Goal: Check status: Check status

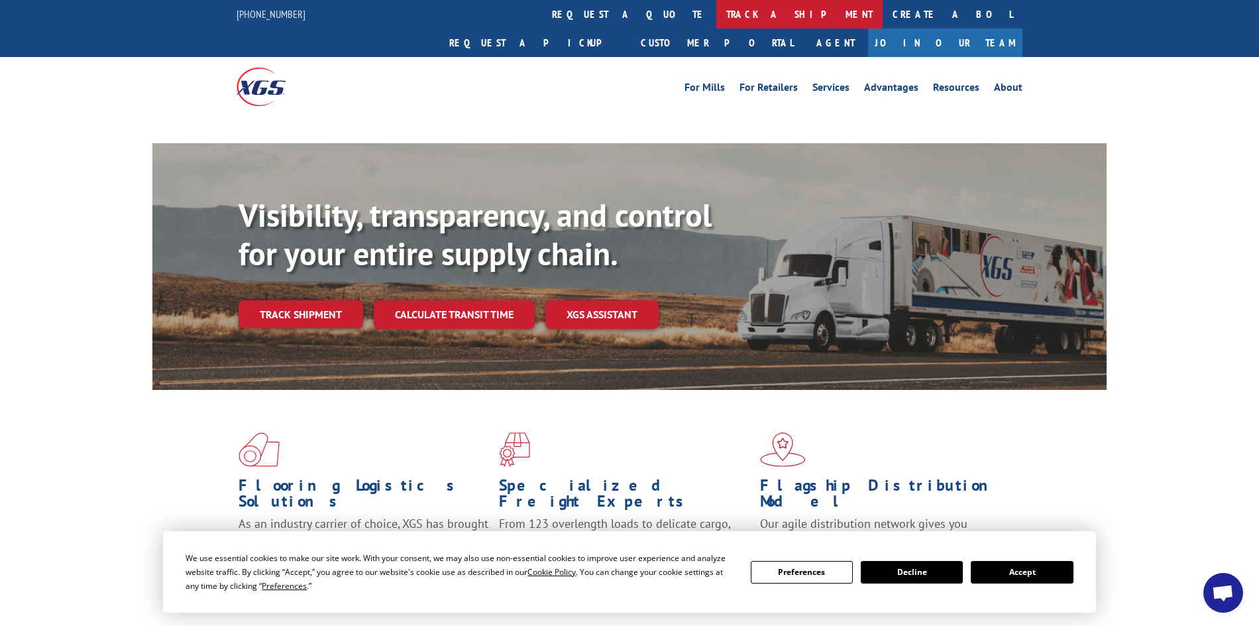
click at [716, 13] on link "track a shipment" at bounding box center [799, 14] width 166 height 28
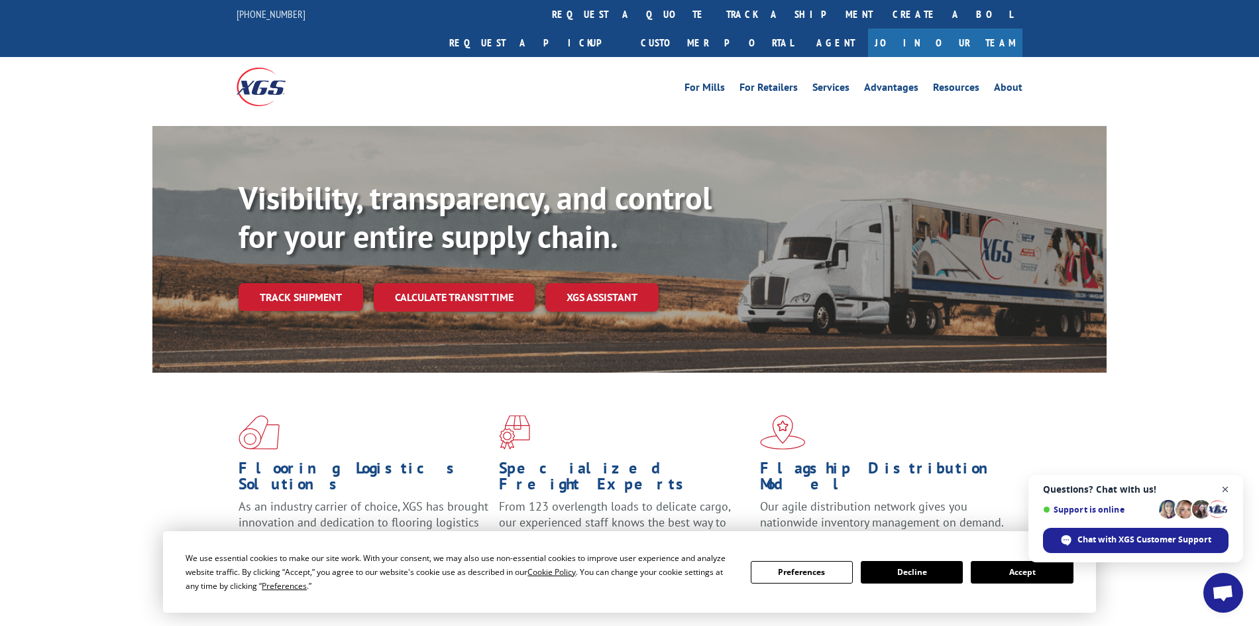
click at [1229, 491] on span "Open chat" at bounding box center [1226, 489] width 17 height 17
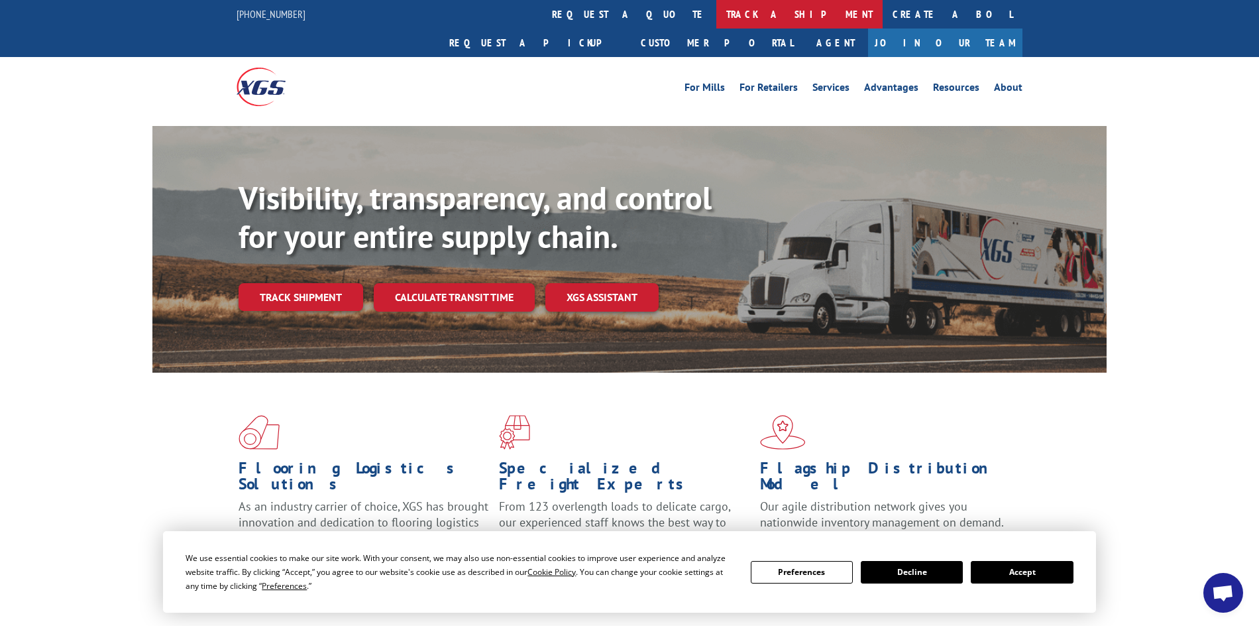
click at [716, 11] on link "track a shipment" at bounding box center [799, 14] width 166 height 28
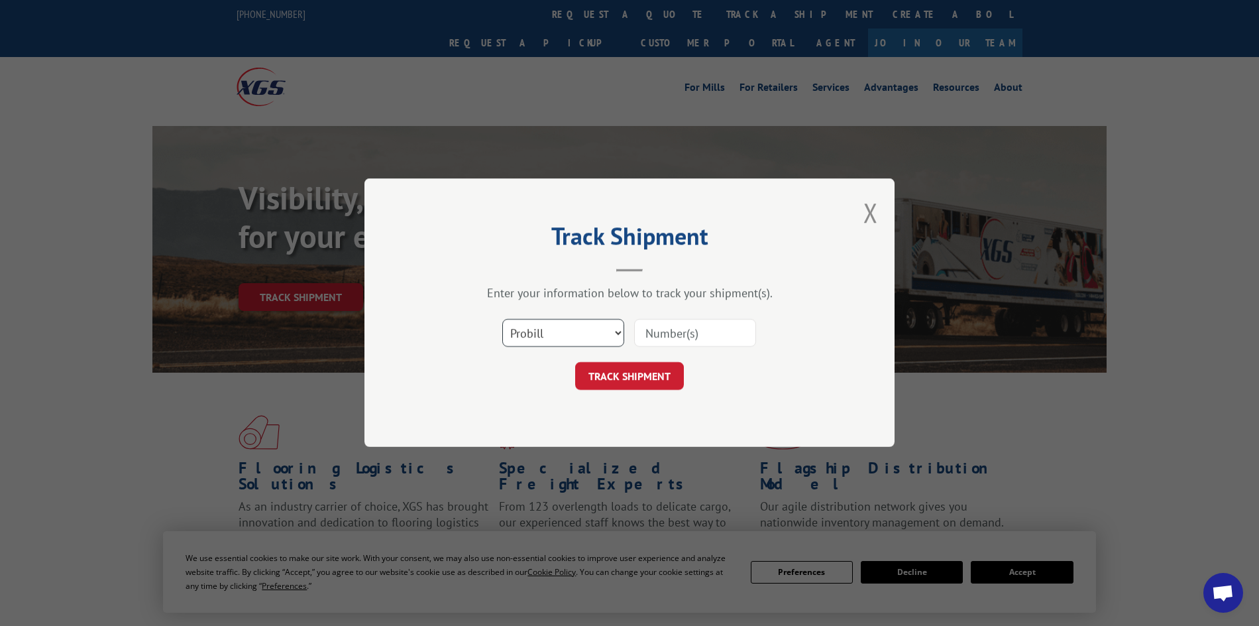
click at [544, 333] on select "Select category... Probill BOL PO" at bounding box center [563, 333] width 122 height 28
select select "po"
click at [502, 319] on select "Select category... Probill BOL PO" at bounding box center [563, 333] width 122 height 28
click at [669, 343] on input at bounding box center [695, 333] width 122 height 28
type input "52533801"
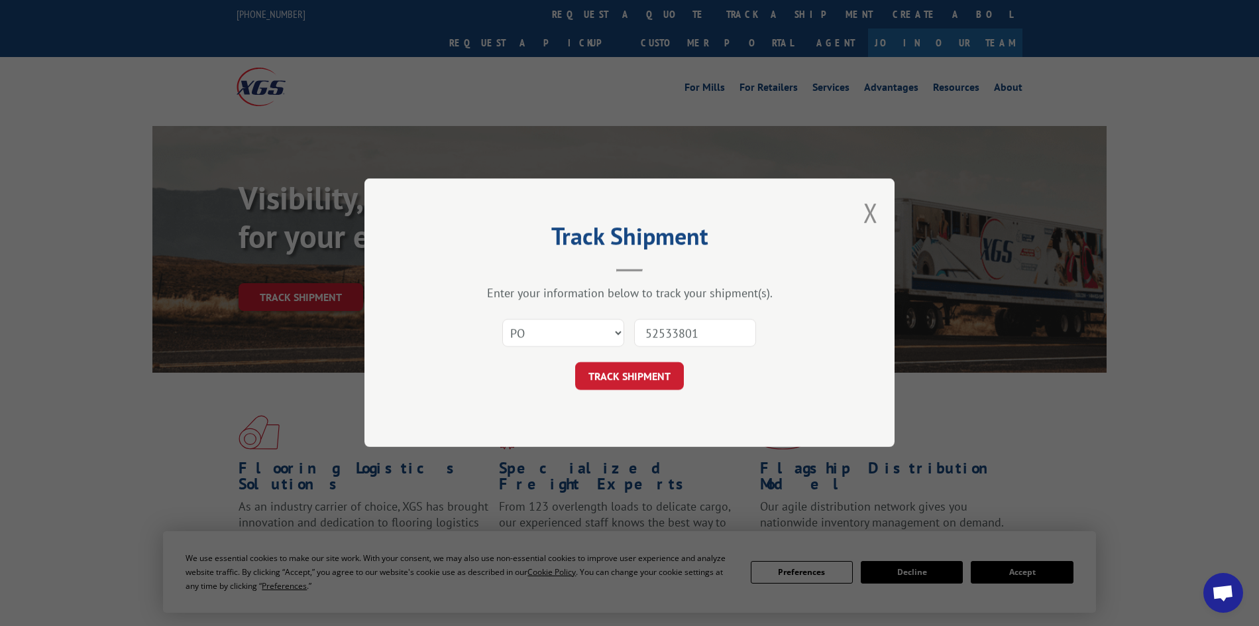
click at [575, 363] on button "TRACK SHIPMENT" at bounding box center [629, 377] width 109 height 28
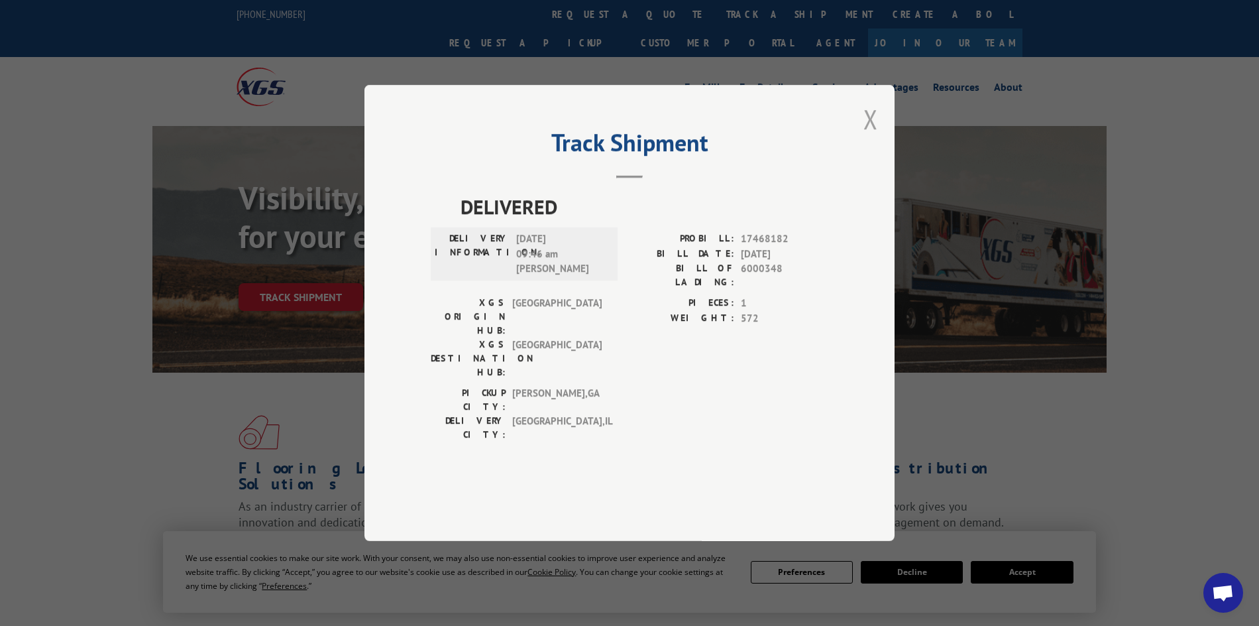
click at [866, 137] on button "Close modal" at bounding box center [871, 118] width 15 height 35
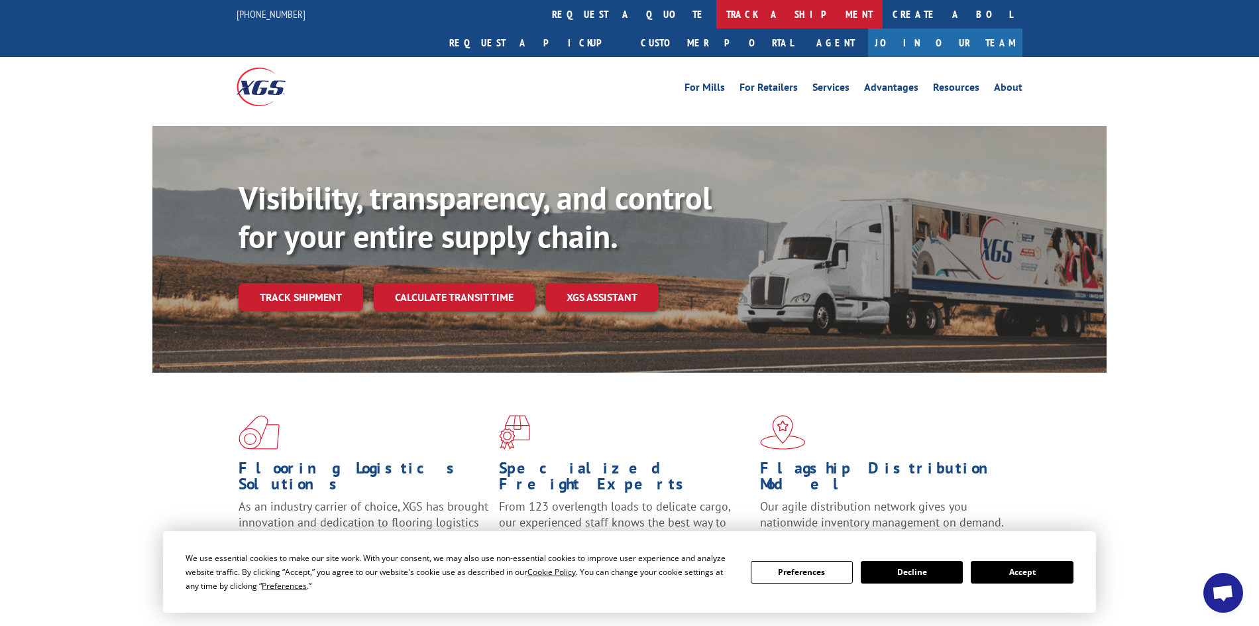
click at [716, 17] on link "track a shipment" at bounding box center [799, 14] width 166 height 28
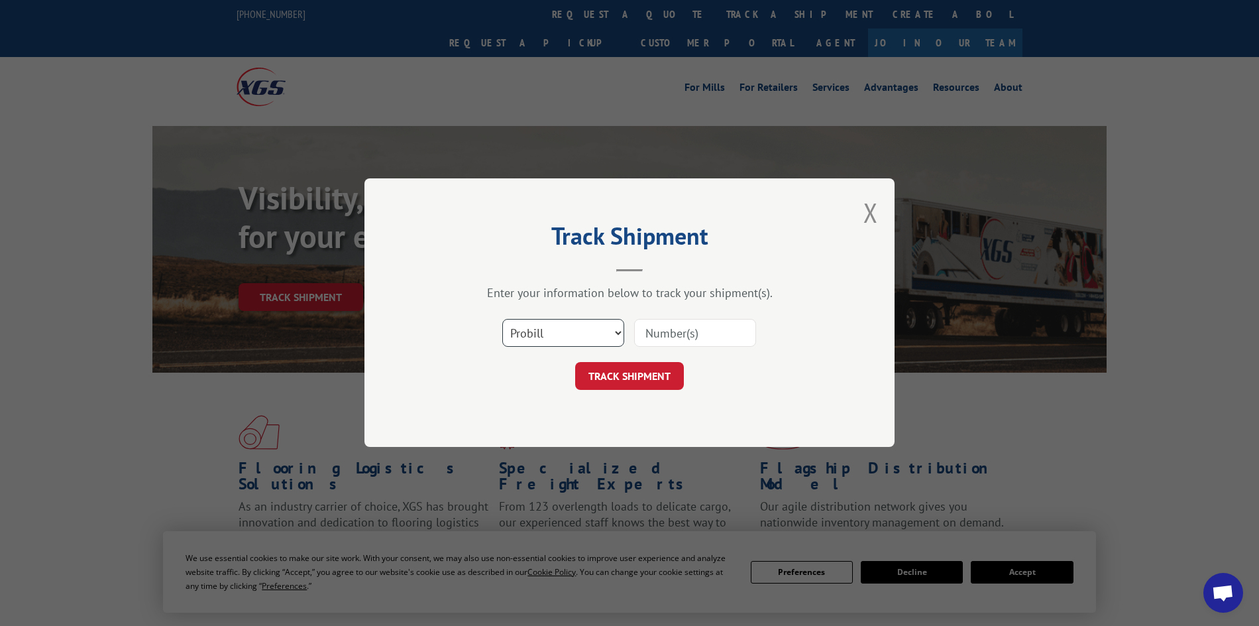
click at [547, 335] on select "Select category... Probill BOL PO" at bounding box center [563, 333] width 122 height 28
select select "po"
click at [502, 319] on select "Select category... Probill BOL PO" at bounding box center [563, 333] width 122 height 28
drag, startPoint x: 671, startPoint y: 329, endPoint x: 697, endPoint y: 380, distance: 57.2
click at [672, 329] on input at bounding box center [695, 333] width 122 height 28
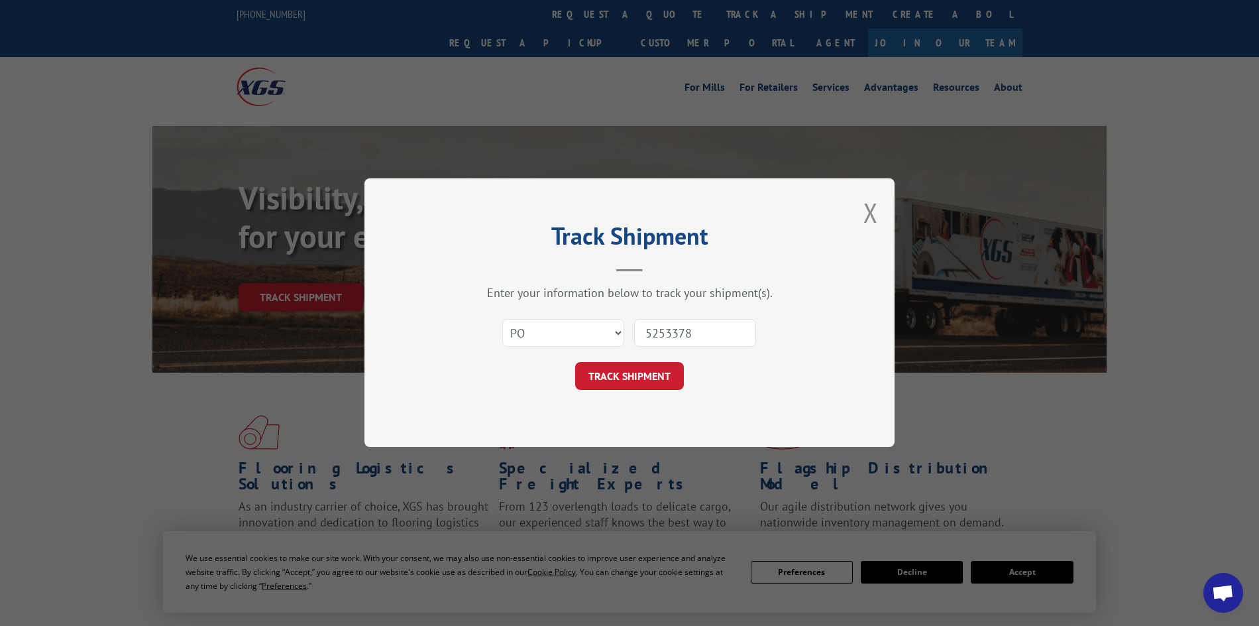
type input "52533785"
click button "TRACK SHIPMENT" at bounding box center [629, 377] width 109 height 28
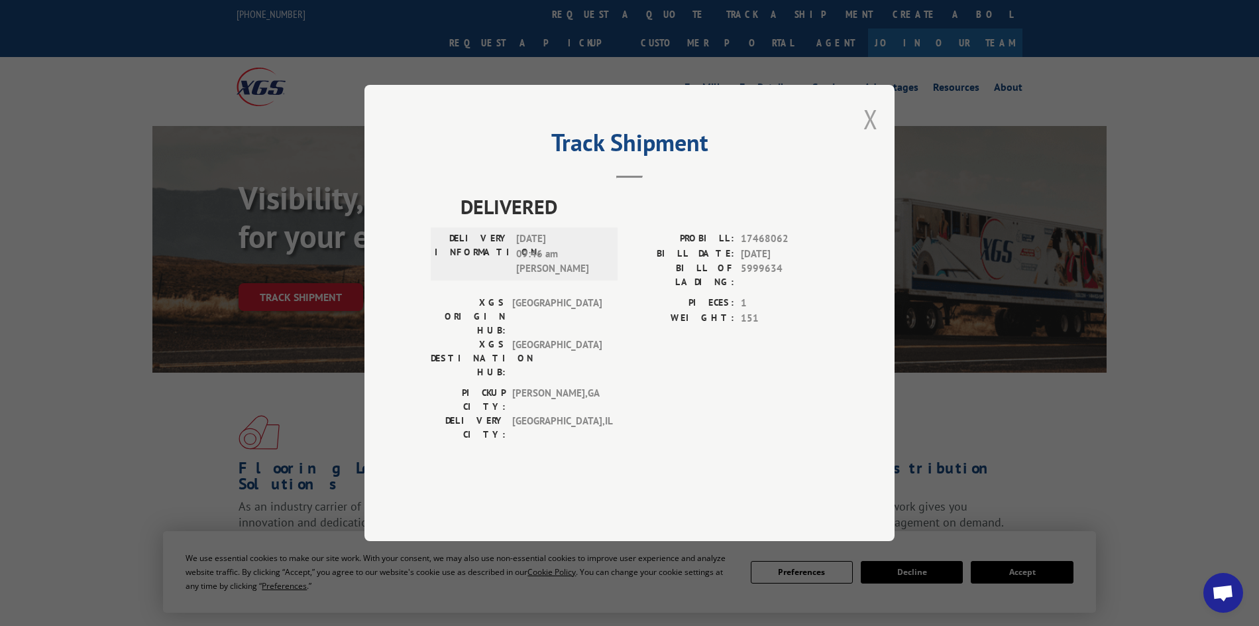
click at [869, 137] on button "Close modal" at bounding box center [871, 118] width 15 height 35
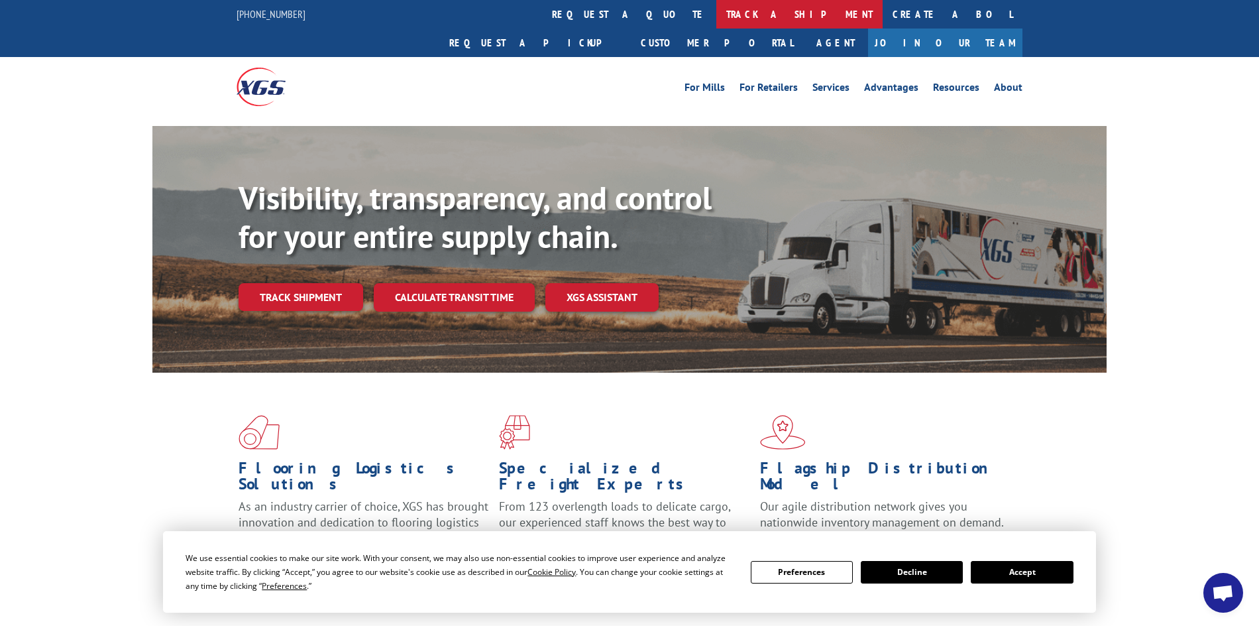
click at [716, 19] on link "track a shipment" at bounding box center [799, 14] width 166 height 28
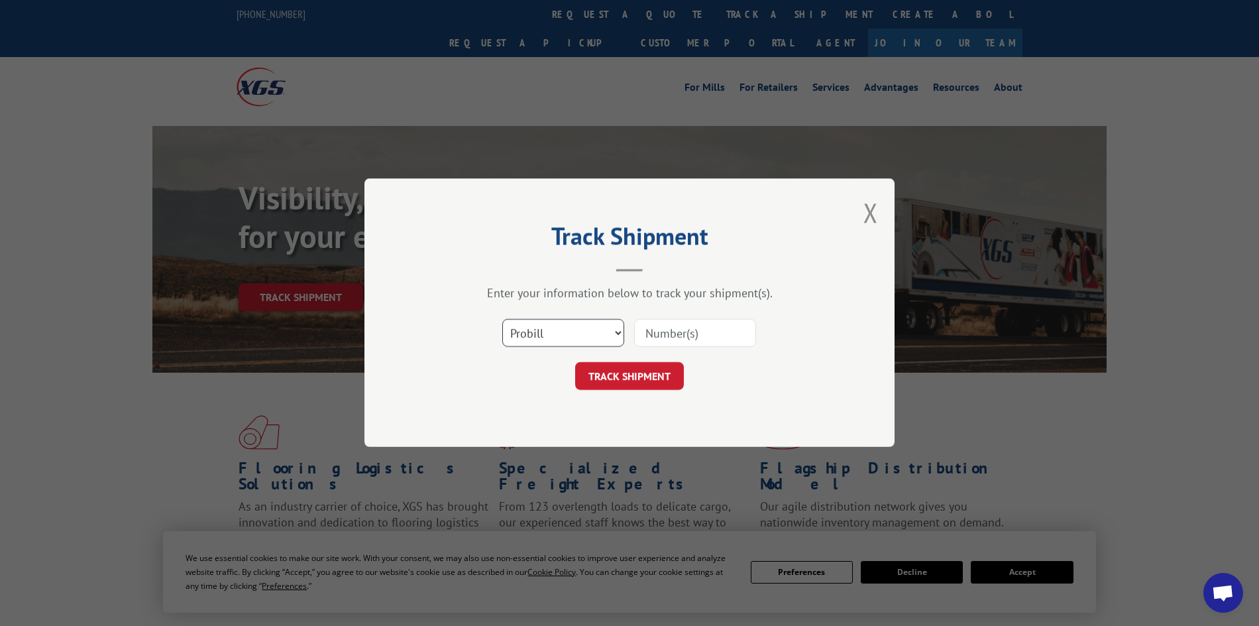
click at [528, 336] on select "Select category... Probill BOL PO" at bounding box center [563, 333] width 122 height 28
click at [502, 319] on select "Select category... Probill BOL PO" at bounding box center [563, 333] width 122 height 28
drag, startPoint x: 534, startPoint y: 353, endPoint x: 548, endPoint y: 329, distance: 27.1
click at [539, 343] on div "Select category... Probill BOL PO" at bounding box center [630, 334] width 398 height 44
click at [545, 332] on select "Select category... Probill BOL PO" at bounding box center [563, 333] width 122 height 28
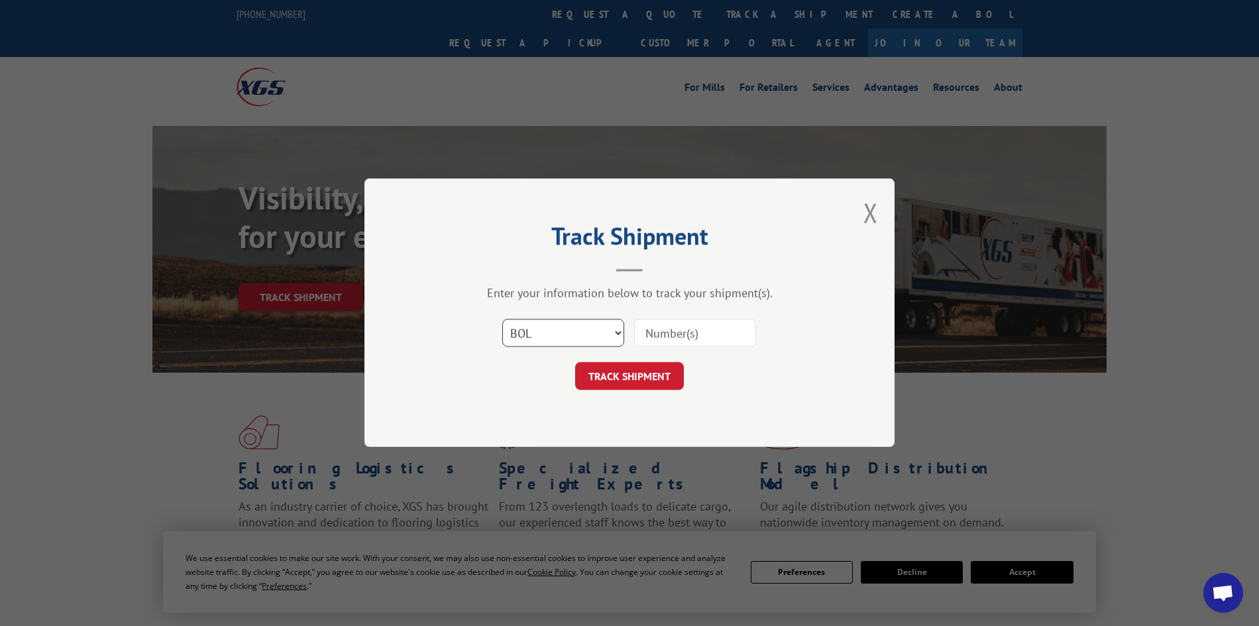
select select "po"
click at [502, 319] on select "Select category... Probill BOL PO" at bounding box center [563, 333] width 122 height 28
click at [684, 331] on input at bounding box center [695, 333] width 122 height 28
type input "52533844"
click button "TRACK SHIPMENT" at bounding box center [629, 377] width 109 height 28
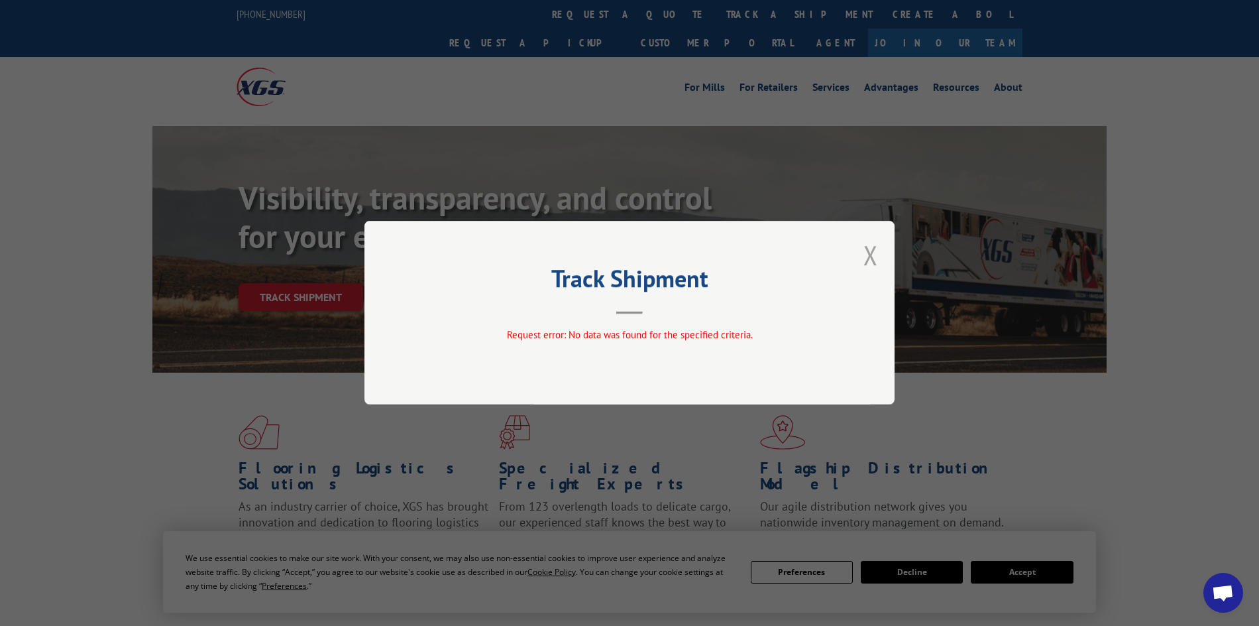
click at [866, 262] on button "Close modal" at bounding box center [871, 254] width 15 height 35
